Goal: Transaction & Acquisition: Book appointment/travel/reservation

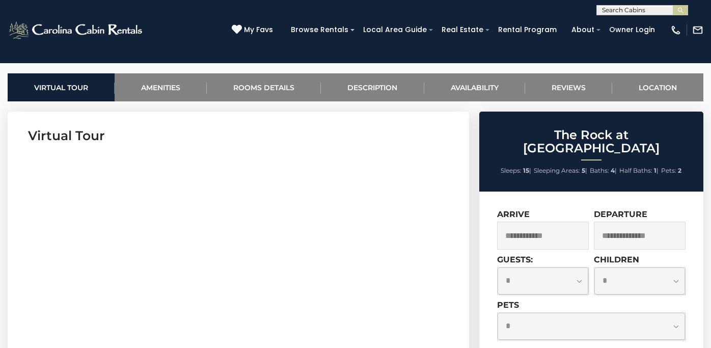
scroll to position [384, 0]
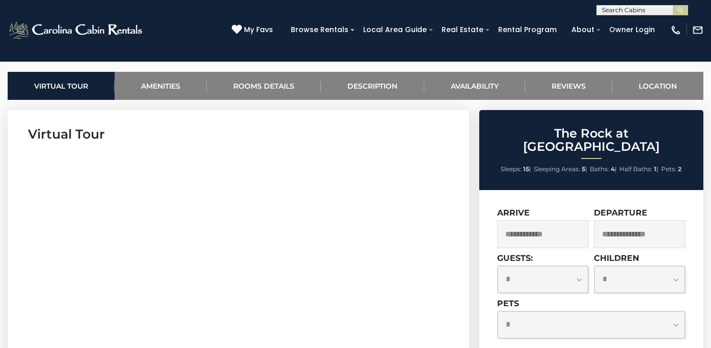
click at [538, 220] on input "text" at bounding box center [543, 234] width 92 height 28
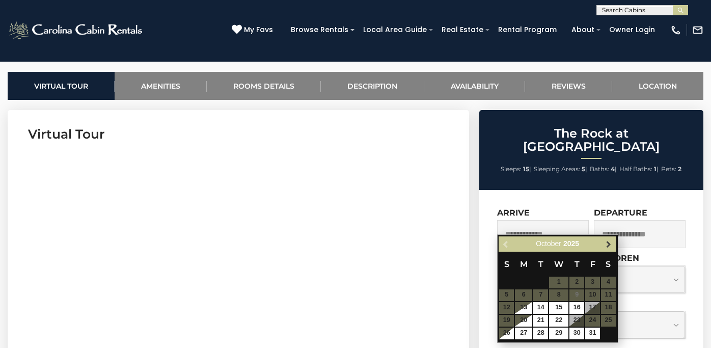
click at [604, 244] on span "Next" at bounding box center [608, 244] width 8 height 8
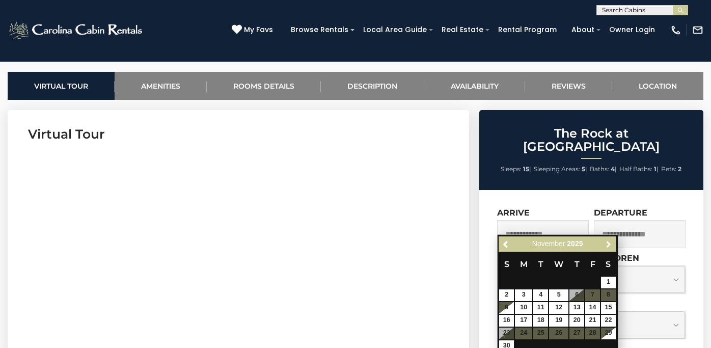
click at [605, 244] on span "Next" at bounding box center [608, 244] width 8 height 8
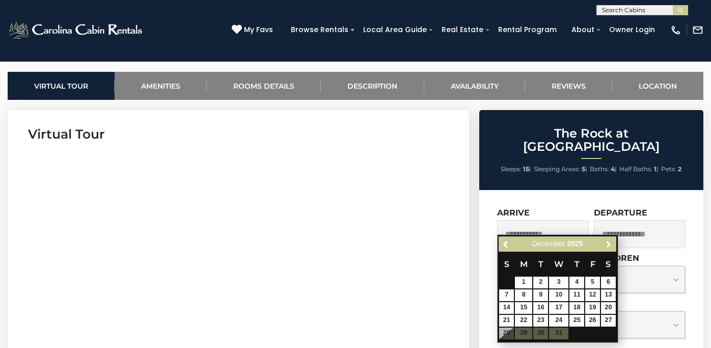
click at [605, 244] on span "Next" at bounding box center [608, 244] width 8 height 8
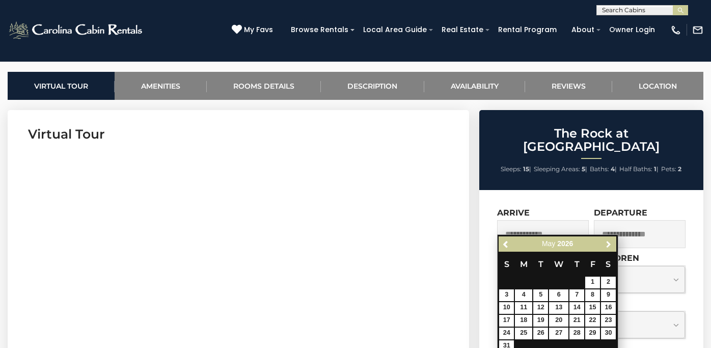
click at [605, 244] on span "Next" at bounding box center [608, 244] width 8 height 8
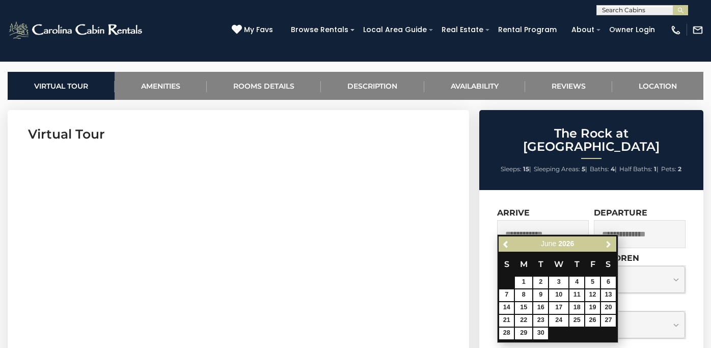
click at [605, 244] on span "Next" at bounding box center [608, 244] width 8 height 8
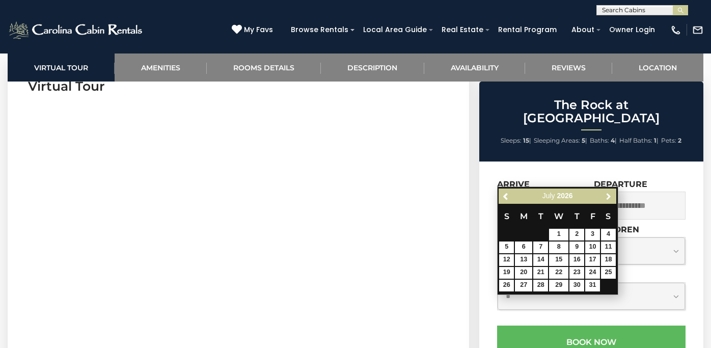
scroll to position [431, 0]
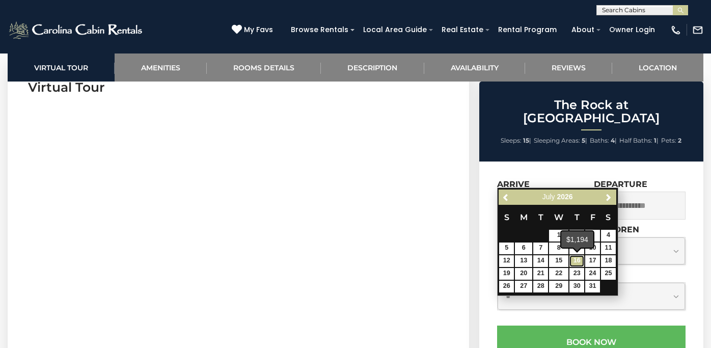
click at [576, 259] on link "16" at bounding box center [576, 261] width 15 height 12
type input "**********"
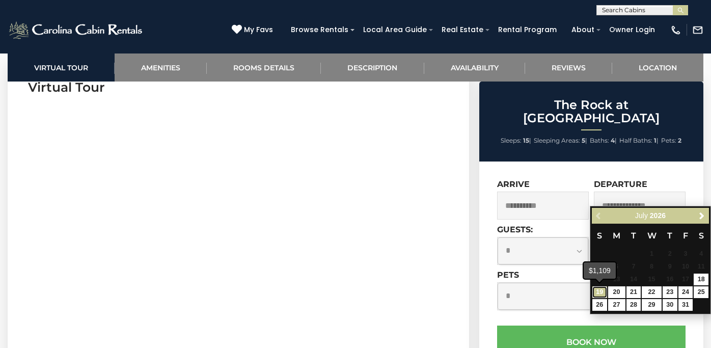
click at [601, 292] on link "19" at bounding box center [599, 292] width 15 height 12
type input "**********"
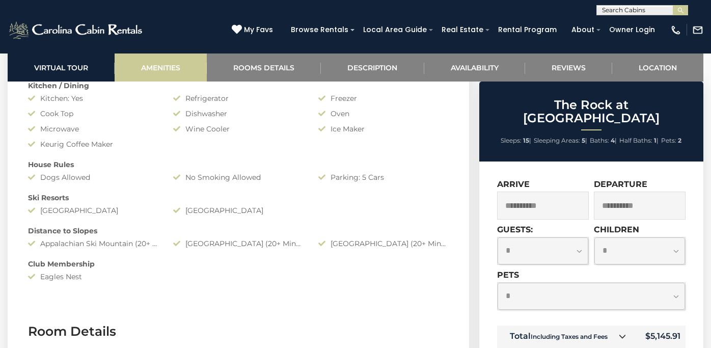
scroll to position [1125, 0]
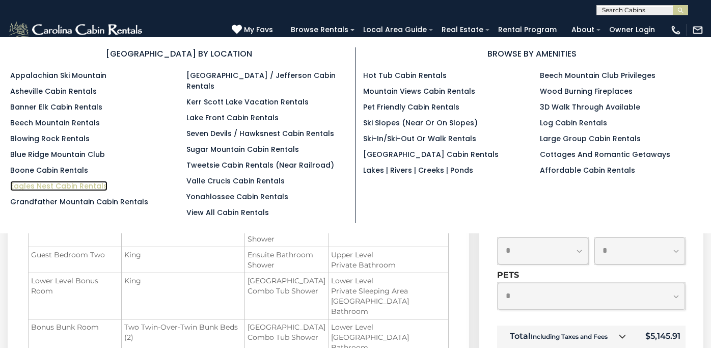
click at [64, 185] on link "Eagles Nest Cabin Rentals" at bounding box center [58, 186] width 97 height 10
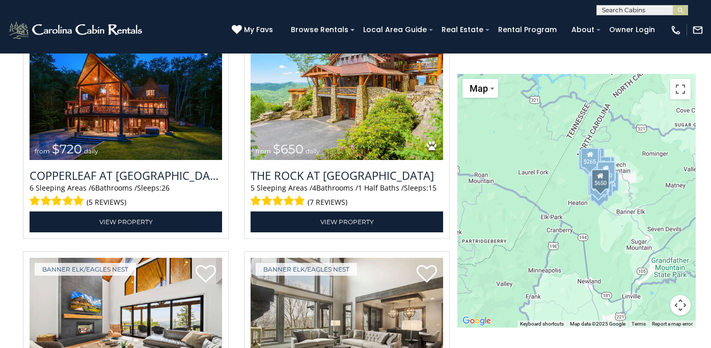
scroll to position [1144, 0]
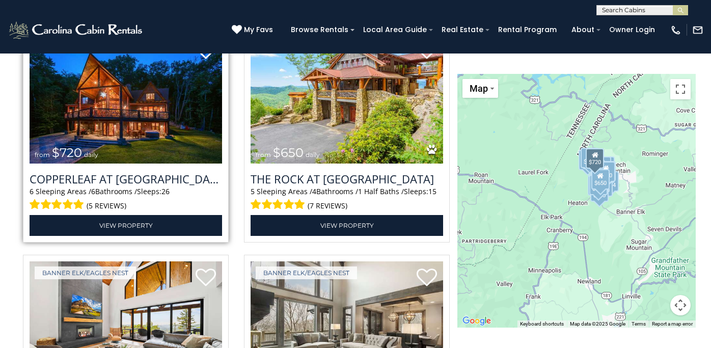
click at [153, 151] on img at bounding box center [126, 98] width 192 height 129
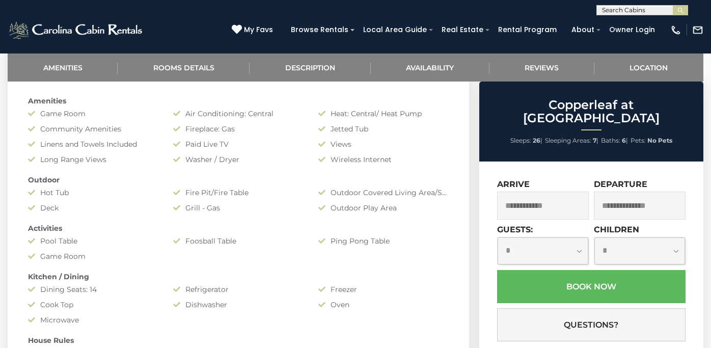
scroll to position [482, 0]
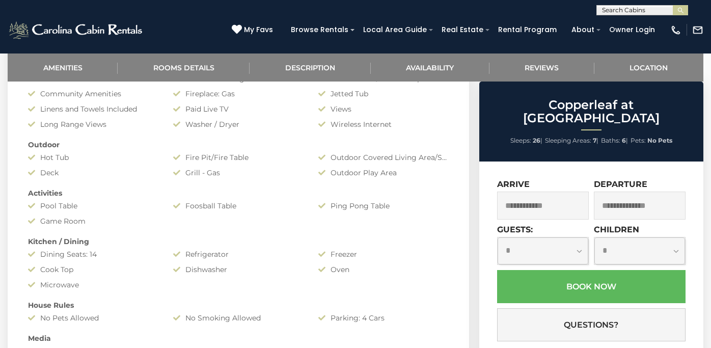
click at [521, 194] on input "text" at bounding box center [543, 205] width 92 height 28
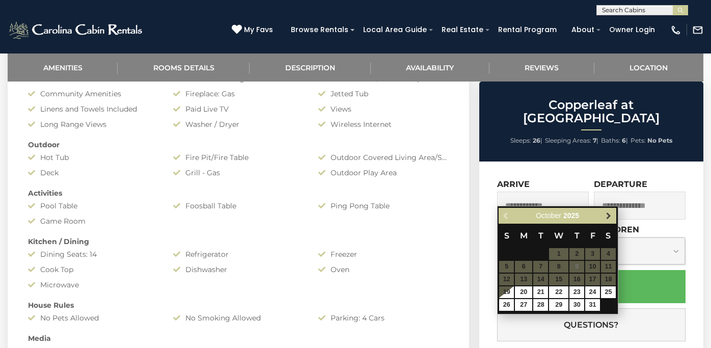
click at [609, 215] on span "Next" at bounding box center [608, 216] width 8 height 8
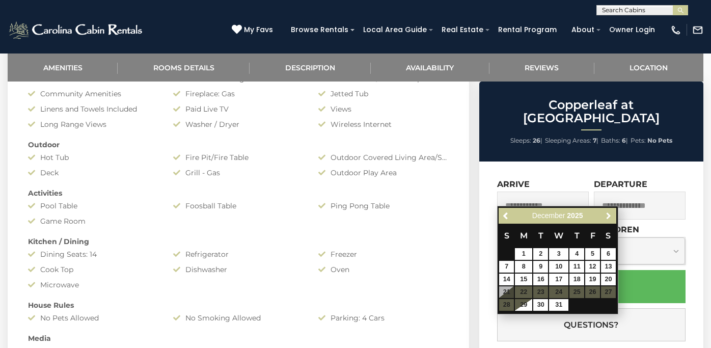
click at [609, 215] on span "Next" at bounding box center [608, 216] width 8 height 8
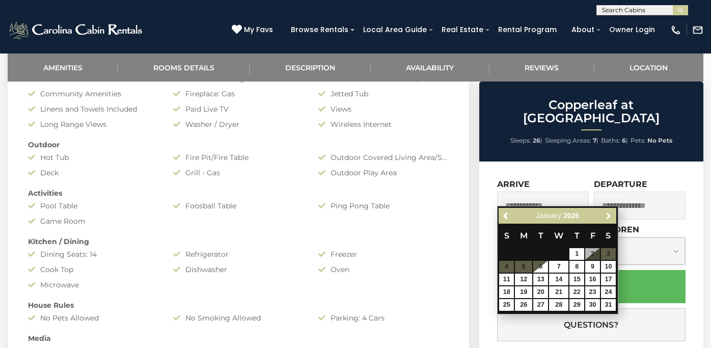
click at [609, 215] on span "Next" at bounding box center [608, 216] width 8 height 8
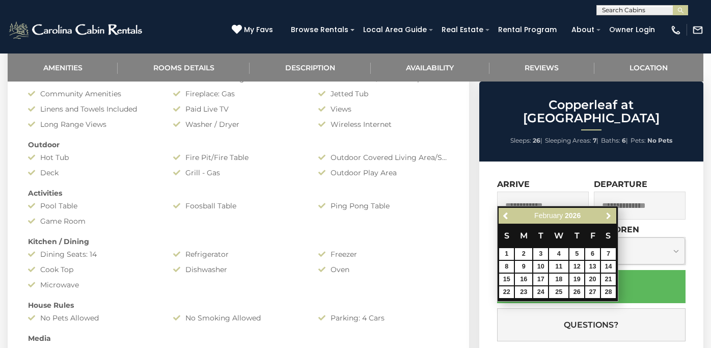
click at [609, 215] on span "Next" at bounding box center [608, 216] width 8 height 8
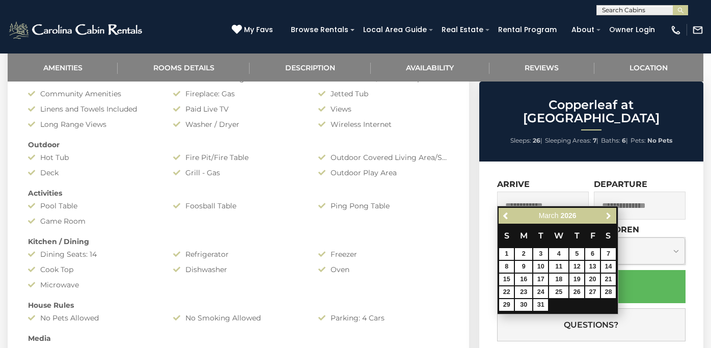
click at [609, 215] on span "Next" at bounding box center [608, 216] width 8 height 8
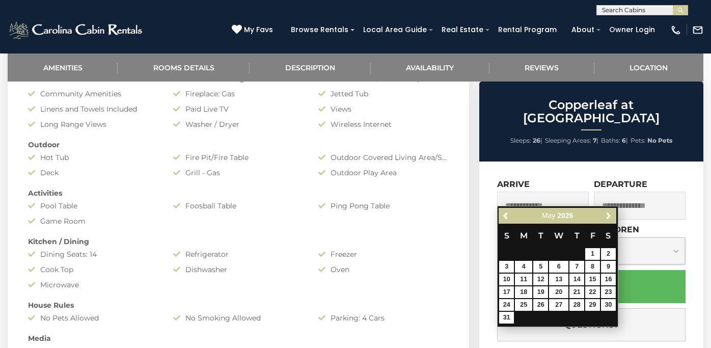
click at [609, 215] on span "Next" at bounding box center [608, 216] width 8 height 8
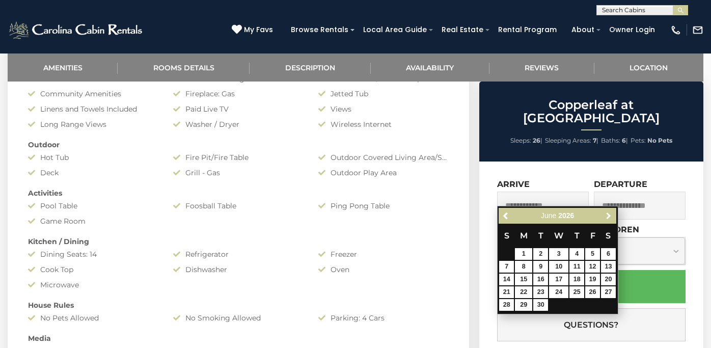
click at [609, 215] on span "Next" at bounding box center [608, 216] width 8 height 8
click at [580, 277] on link "16" at bounding box center [576, 279] width 15 height 12
type input "**********"
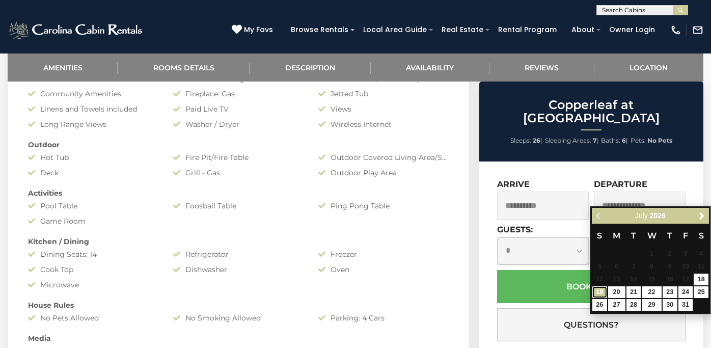
click at [598, 290] on link "19" at bounding box center [599, 292] width 15 height 12
type input "**********"
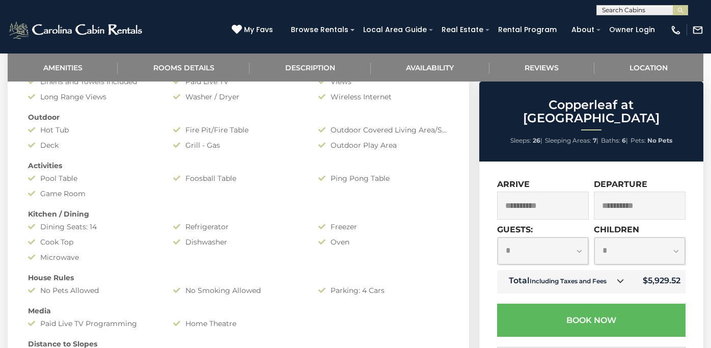
scroll to position [533, 0]
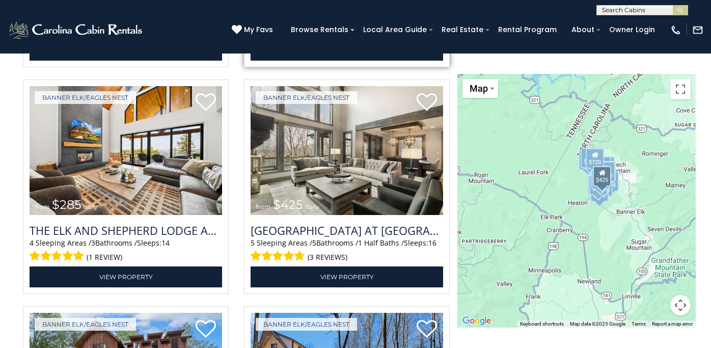
scroll to position [1322, 0]
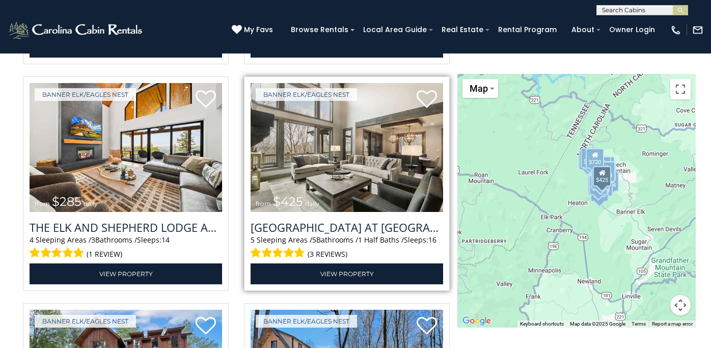
click at [363, 187] on img at bounding box center [347, 147] width 192 height 129
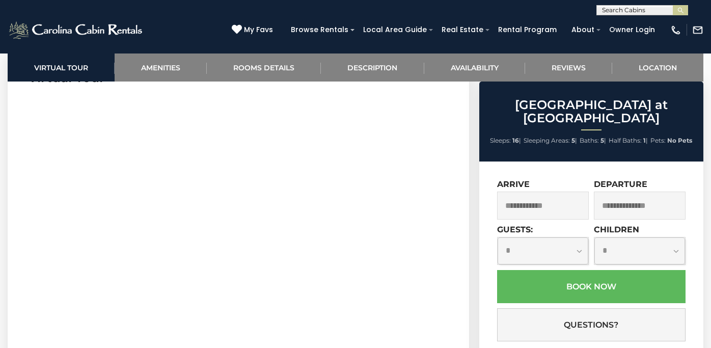
scroll to position [445, 0]
click at [528, 211] on input "text" at bounding box center [543, 205] width 92 height 28
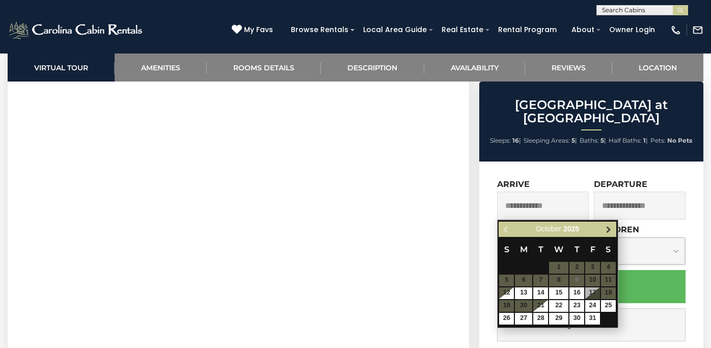
click at [604, 229] on span "Next" at bounding box center [608, 229] width 8 height 8
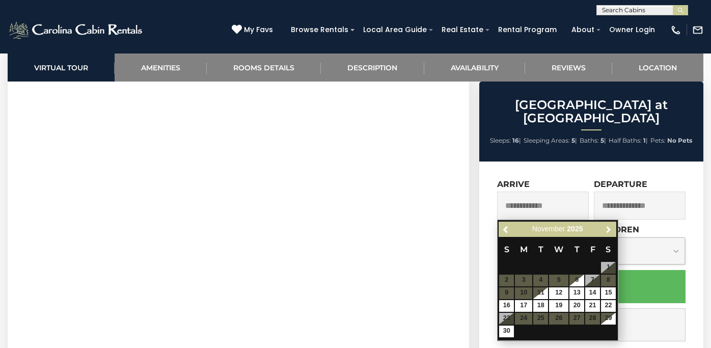
click at [604, 229] on span "Next" at bounding box center [608, 229] width 8 height 8
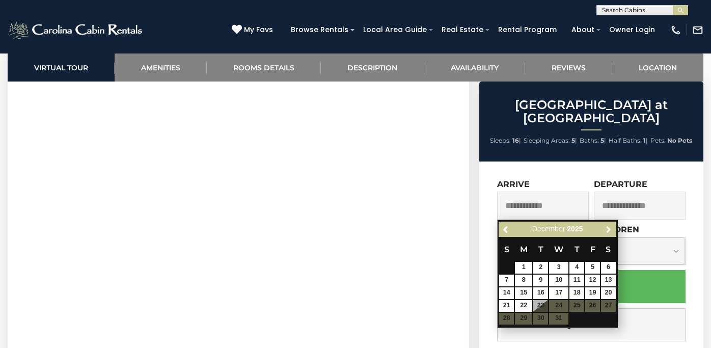
click at [604, 229] on span "Next" at bounding box center [608, 229] width 8 height 8
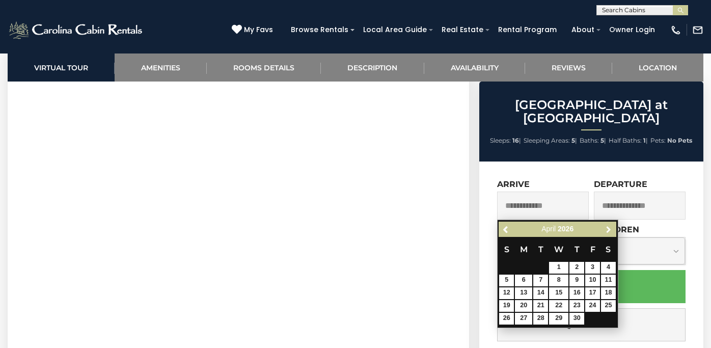
click at [604, 229] on span "Next" at bounding box center [608, 229] width 8 height 8
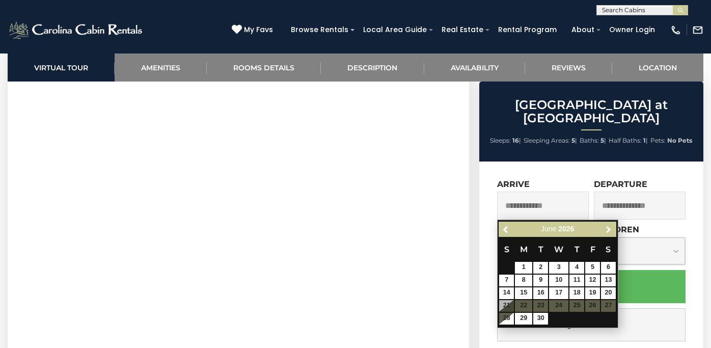
click at [604, 229] on span "Next" at bounding box center [608, 229] width 8 height 8
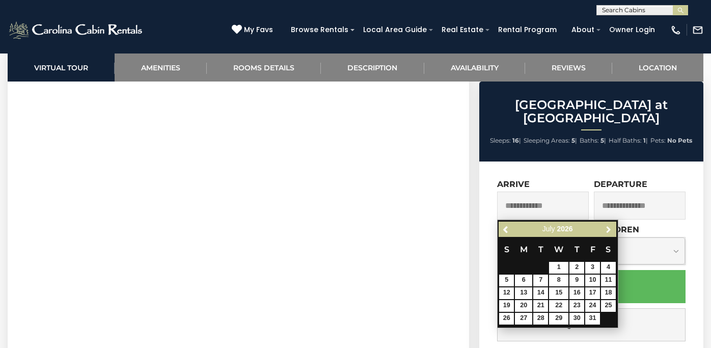
click at [604, 229] on span "Next" at bounding box center [608, 229] width 8 height 8
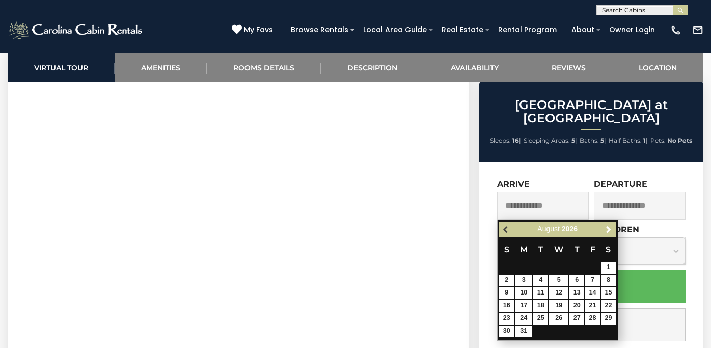
click at [507, 230] on span "Previous" at bounding box center [506, 229] width 8 height 8
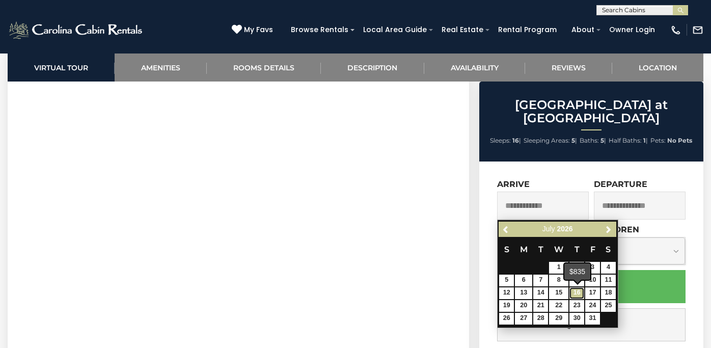
click at [581, 292] on link "16" at bounding box center [576, 293] width 15 height 12
type input "**********"
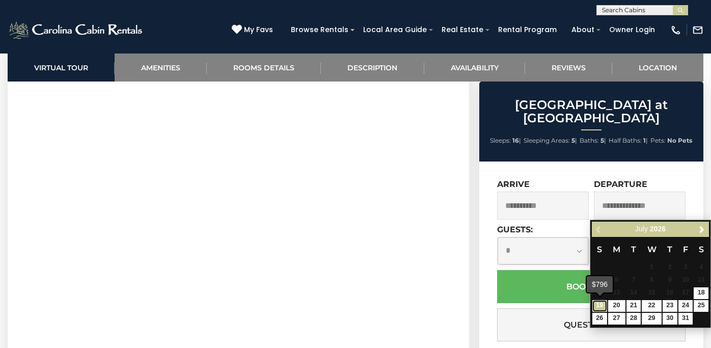
click at [598, 306] on link "19" at bounding box center [599, 306] width 15 height 12
type input "**********"
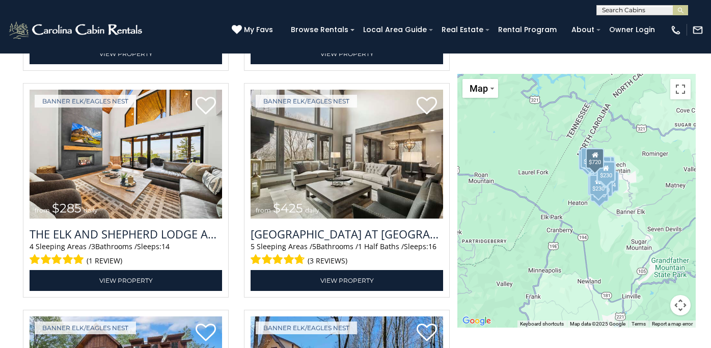
scroll to position [1321, 0]
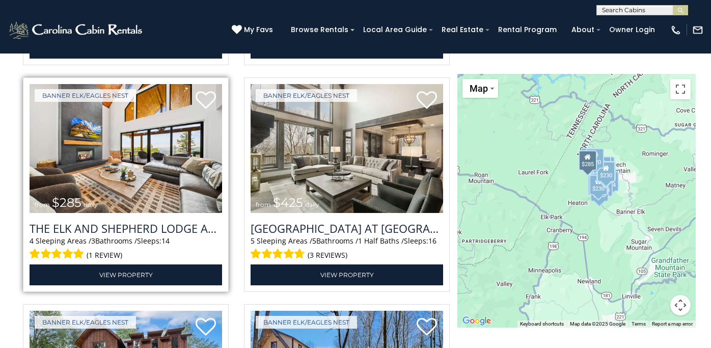
click at [114, 158] on img at bounding box center [126, 148] width 192 height 129
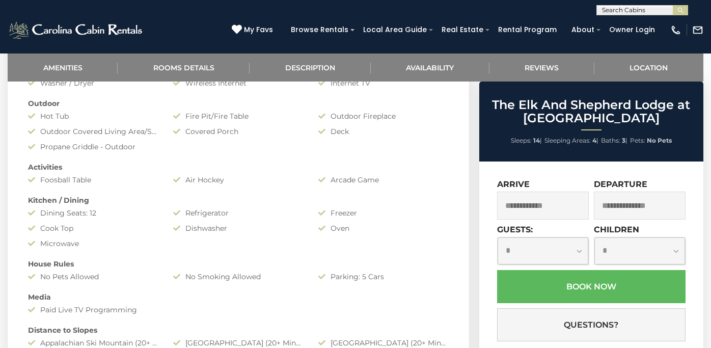
scroll to position [523, 0]
click at [536, 209] on input "text" at bounding box center [543, 205] width 92 height 28
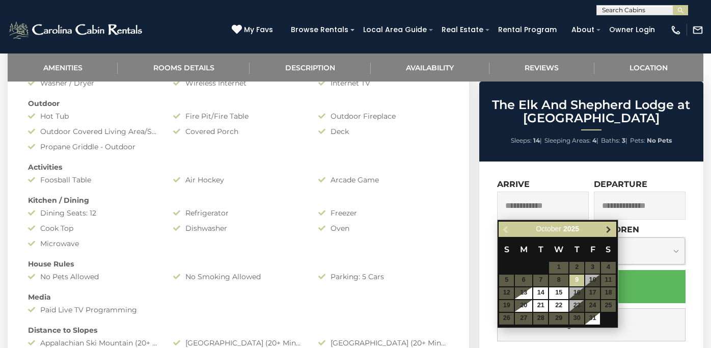
click at [606, 230] on span "Next" at bounding box center [608, 229] width 8 height 8
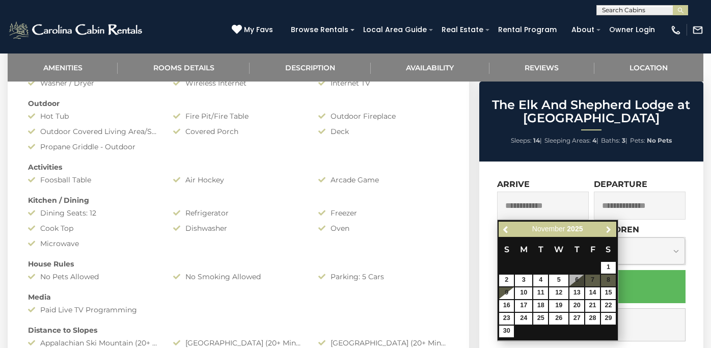
click at [606, 230] on span "Next" at bounding box center [608, 229] width 8 height 8
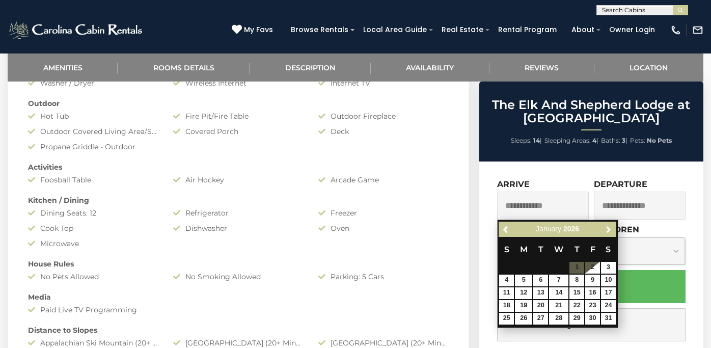
click at [606, 230] on span "Next" at bounding box center [608, 229] width 8 height 8
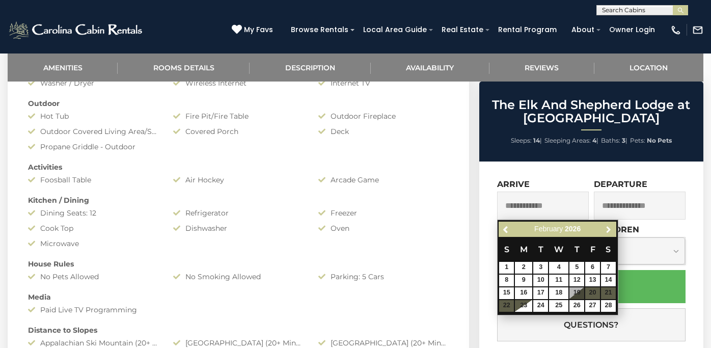
click at [606, 230] on span "Next" at bounding box center [608, 229] width 8 height 8
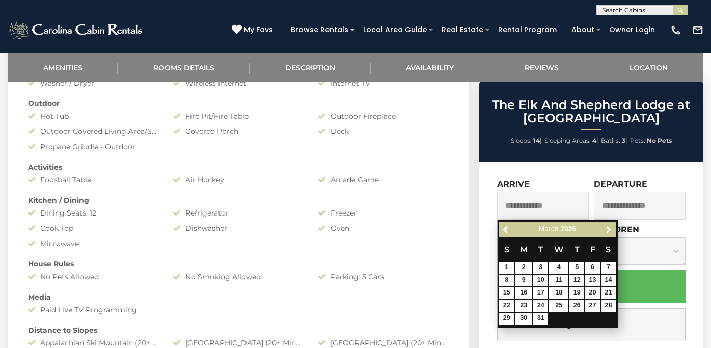
click at [606, 230] on span "Next" at bounding box center [608, 229] width 8 height 8
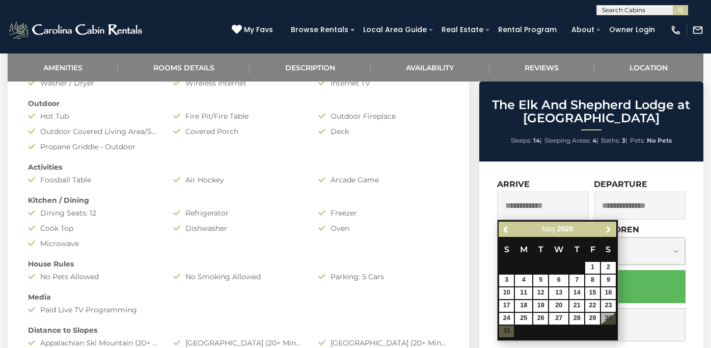
click at [606, 230] on span "Next" at bounding box center [608, 229] width 8 height 8
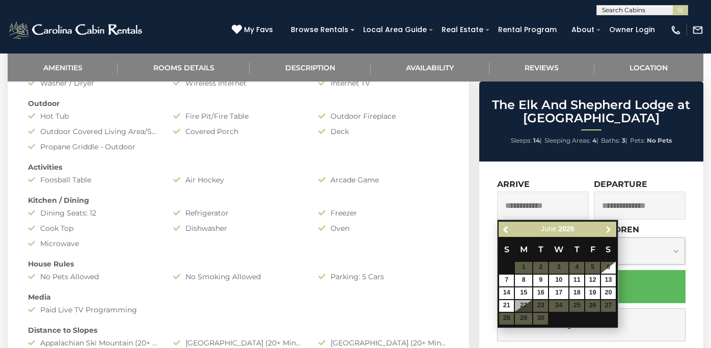
click at [606, 230] on span "Next" at bounding box center [608, 229] width 8 height 8
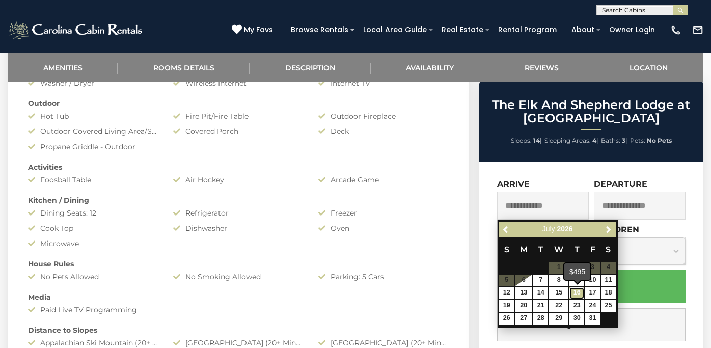
click at [580, 292] on link "16" at bounding box center [576, 293] width 15 height 12
type input "**********"
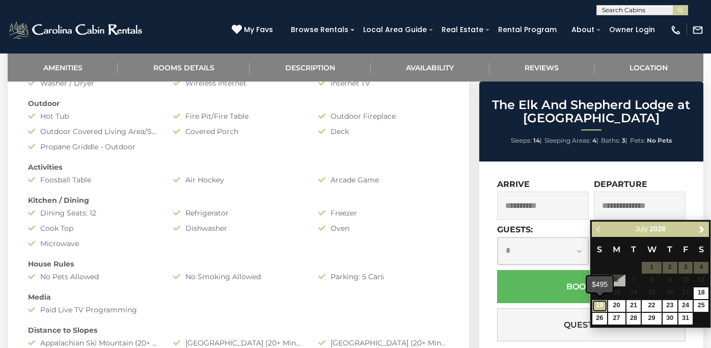
click at [599, 307] on link "19" at bounding box center [599, 306] width 15 height 12
type input "**********"
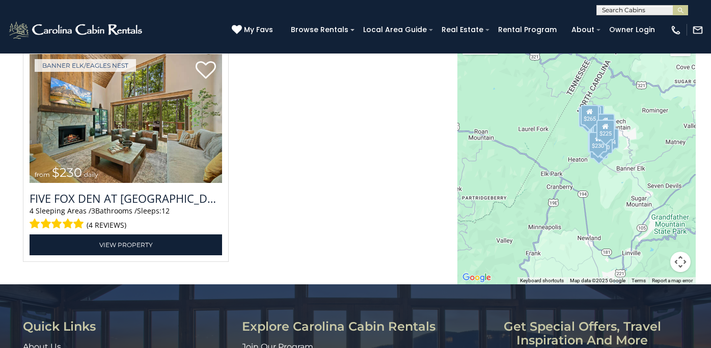
scroll to position [3167, 0]
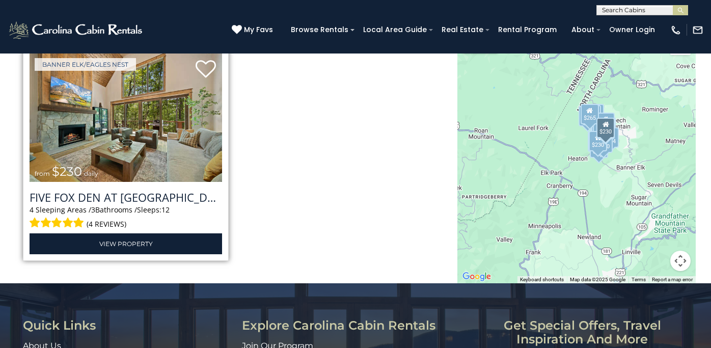
click at [140, 144] on img at bounding box center [126, 117] width 192 height 129
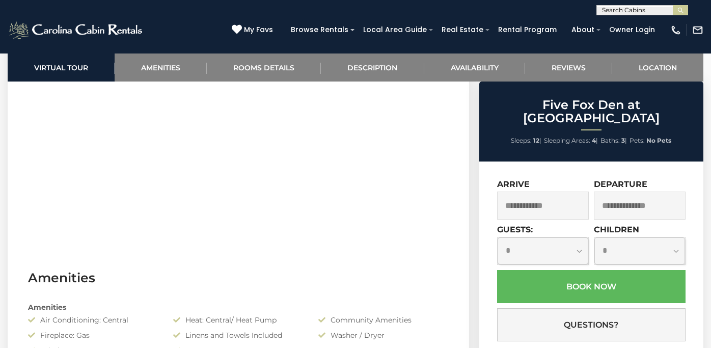
scroll to position [550, 0]
click at [526, 193] on input "text" at bounding box center [543, 205] width 92 height 28
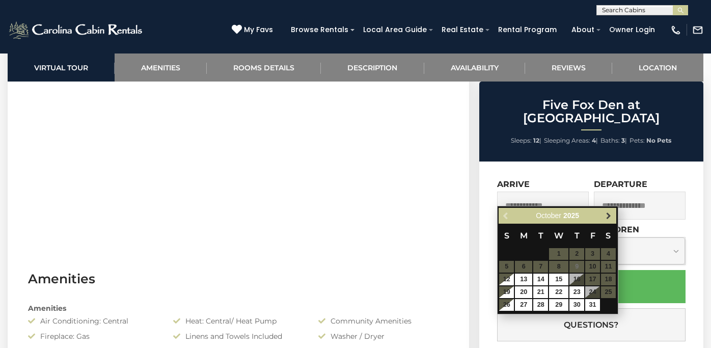
click at [611, 215] on span "Next" at bounding box center [608, 216] width 8 height 8
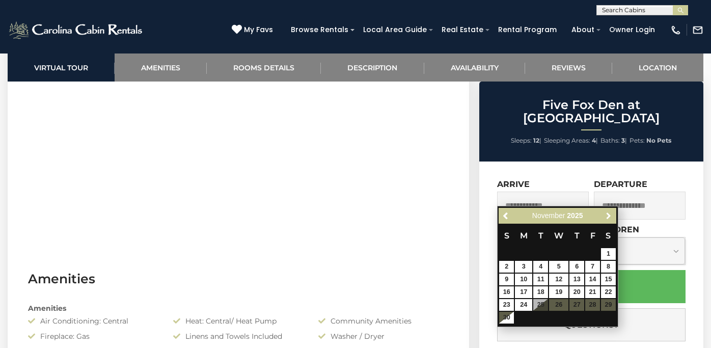
click at [611, 215] on span "Next" at bounding box center [608, 216] width 8 height 8
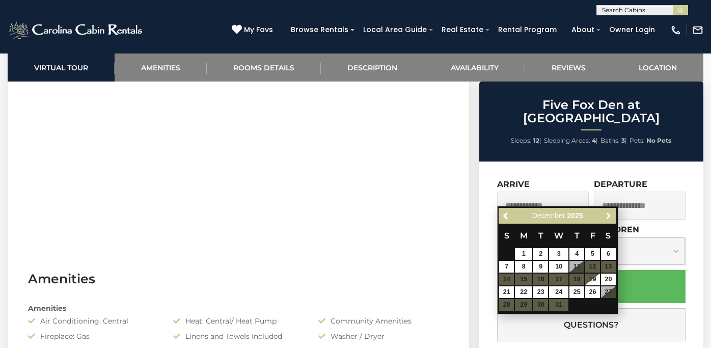
click at [611, 215] on span "Next" at bounding box center [608, 216] width 8 height 8
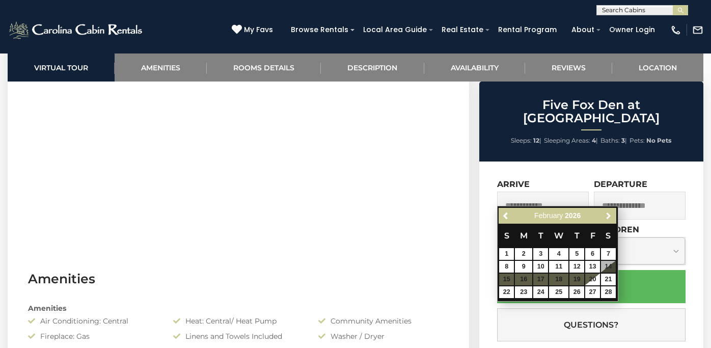
click at [611, 215] on span "Next" at bounding box center [608, 216] width 8 height 8
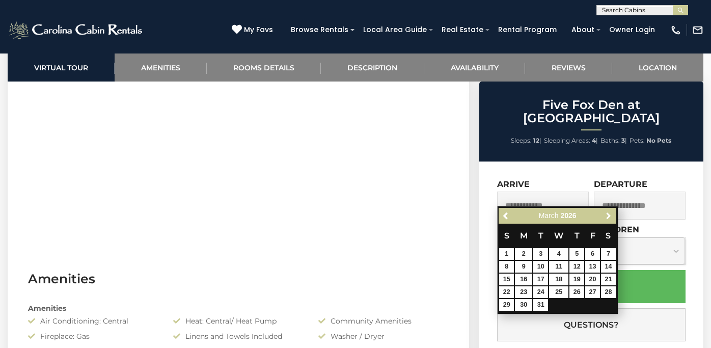
click at [611, 215] on span "Next" at bounding box center [608, 216] width 8 height 8
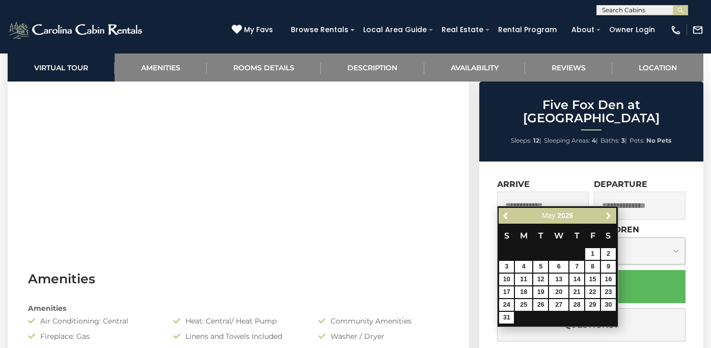
click at [611, 215] on span "Next" at bounding box center [608, 216] width 8 height 8
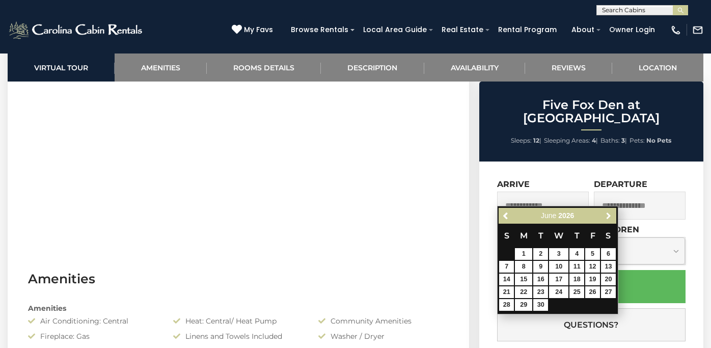
click at [611, 215] on span "Next" at bounding box center [608, 216] width 8 height 8
click at [578, 276] on link "16" at bounding box center [576, 279] width 15 height 12
type input "**********"
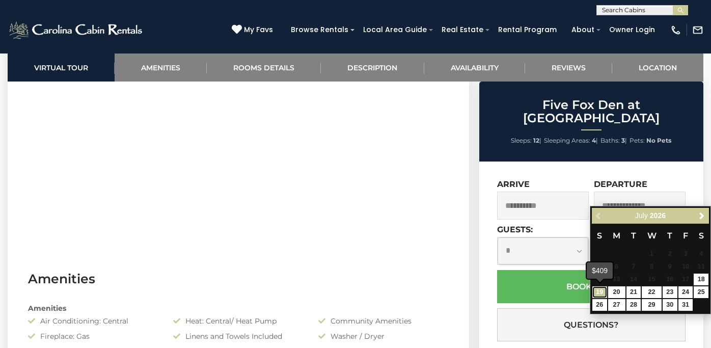
click at [597, 290] on link "19" at bounding box center [599, 292] width 15 height 12
type input "**********"
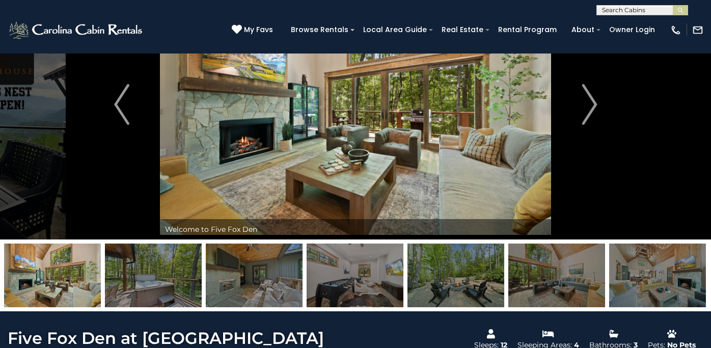
scroll to position [0, 0]
